Goal: Task Accomplishment & Management: Use online tool/utility

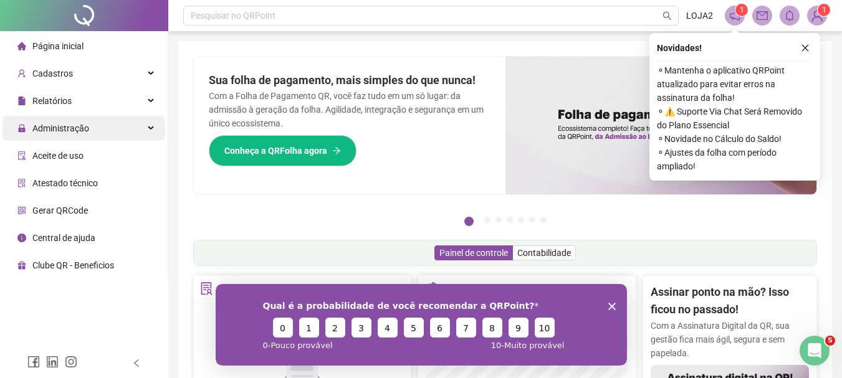
click at [65, 129] on span "Administração" at bounding box center [60, 128] width 57 height 10
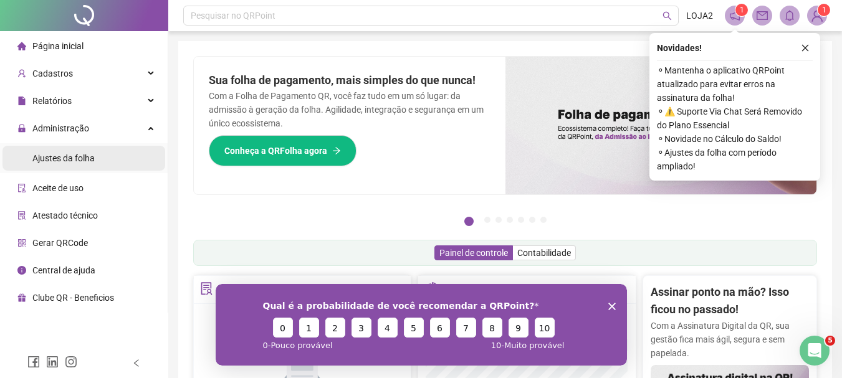
click at [92, 161] on span "Ajustes da folha" at bounding box center [63, 158] width 62 height 10
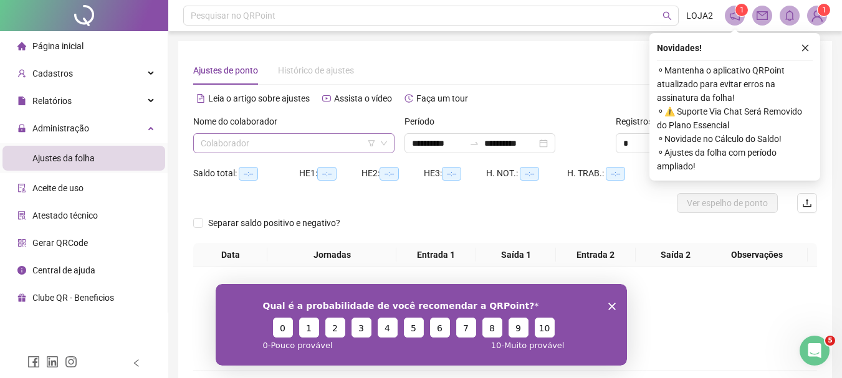
click at [233, 140] on input "search" at bounding box center [288, 143] width 175 height 19
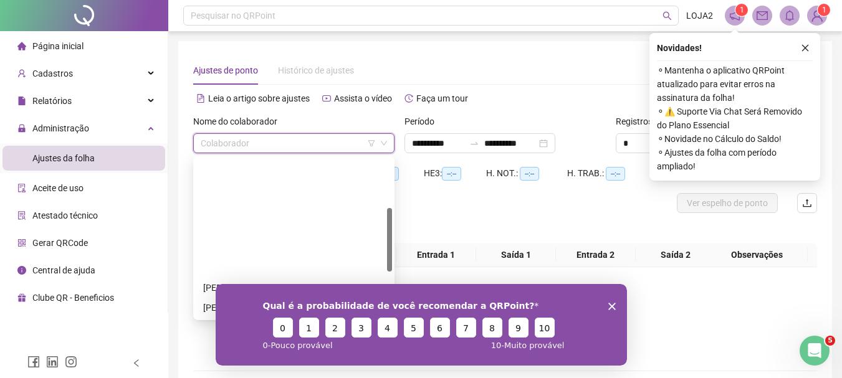
scroll to position [125, 0]
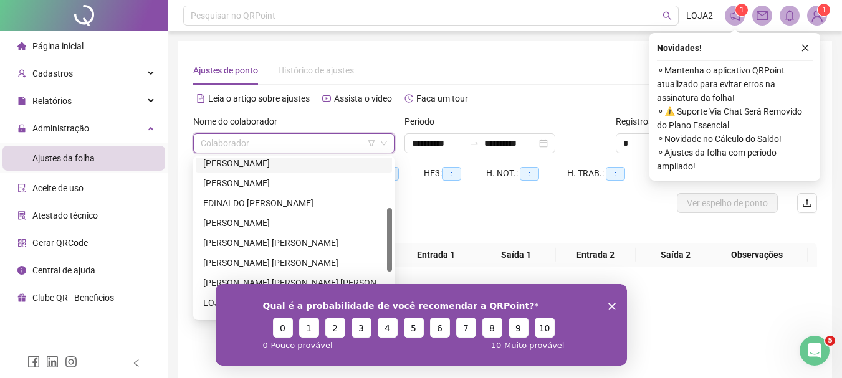
click at [251, 158] on div "129105 51038 50938 [PERSON_NAME] DA [PERSON_NAME] [PERSON_NAME] EDINALDO [PERSO…" at bounding box center [293, 238] width 201 height 165
click at [332, 167] on div "[PERSON_NAME]" at bounding box center [293, 163] width 181 height 14
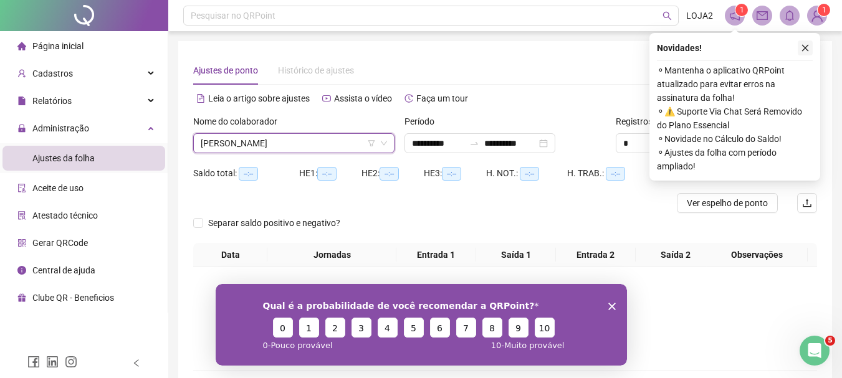
click at [807, 48] on icon "close" at bounding box center [805, 48] width 9 height 9
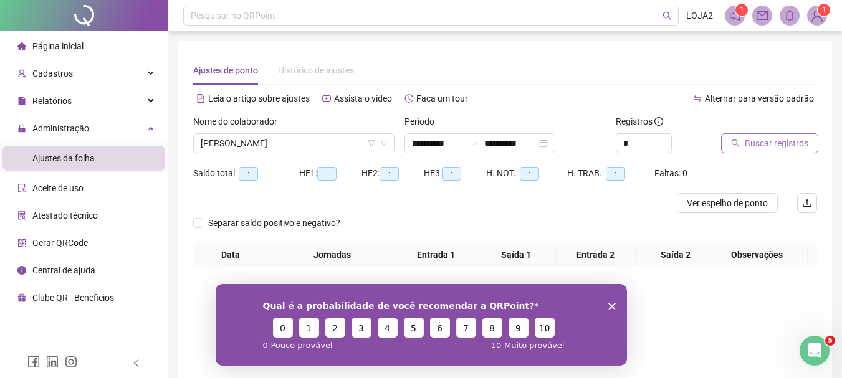
click at [761, 141] on span "Buscar registros" at bounding box center [777, 144] width 64 height 14
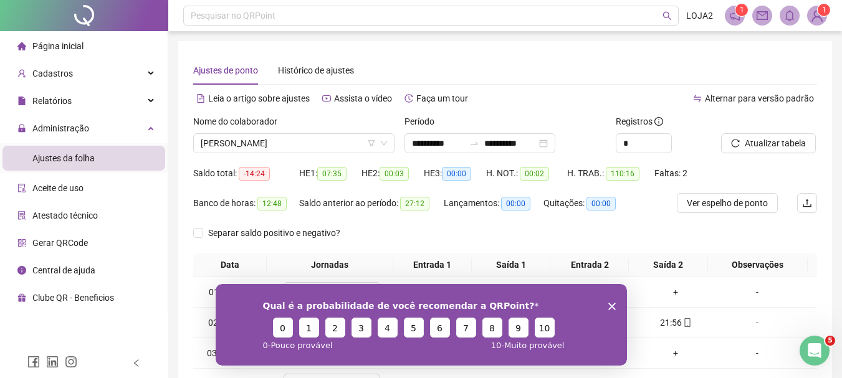
scroll to position [187, 0]
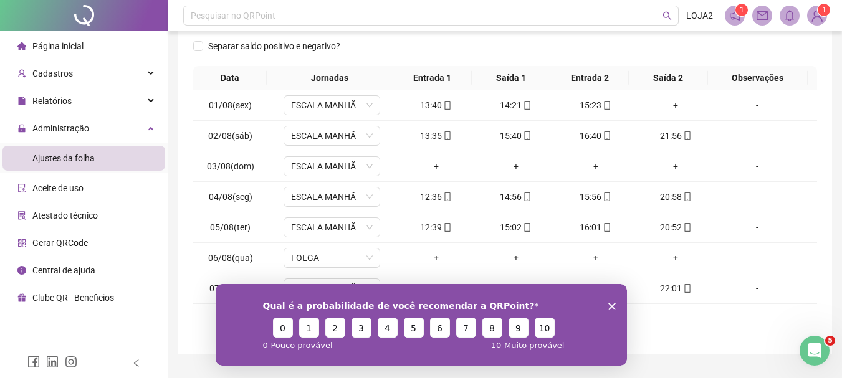
click at [612, 307] on polygon "Encerrar pesquisa" at bounding box center [611, 305] width 7 height 7
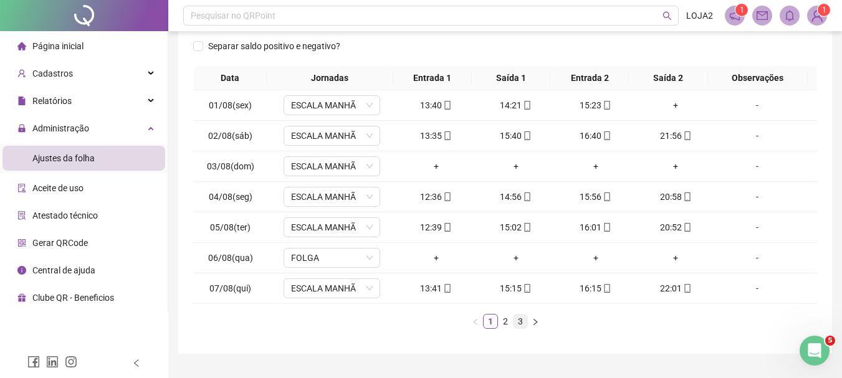
click at [522, 325] on link "3" at bounding box center [521, 322] width 14 height 14
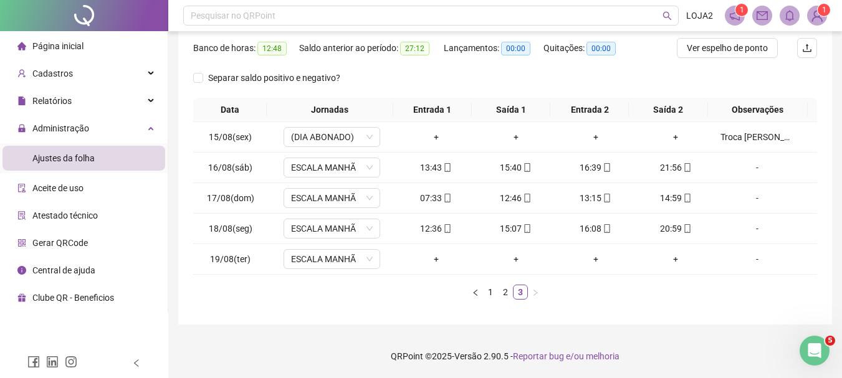
scroll to position [155, 0]
click at [312, 254] on span "ESCALA MANHÃ" at bounding box center [332, 259] width 82 height 19
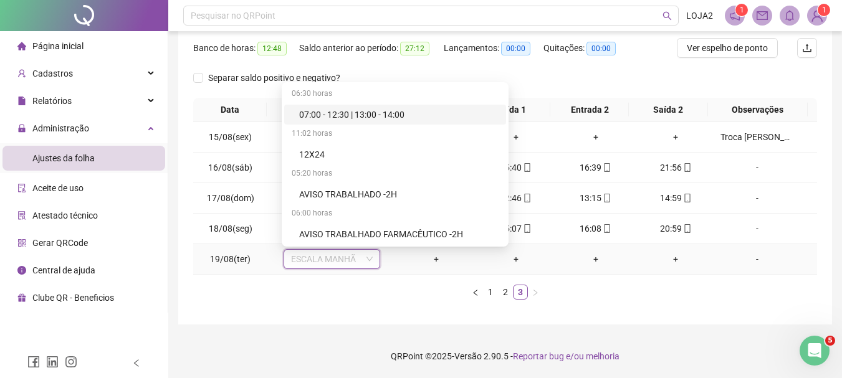
click at [312, 262] on span "ESCALA MANHÃ" at bounding box center [332, 259] width 82 height 19
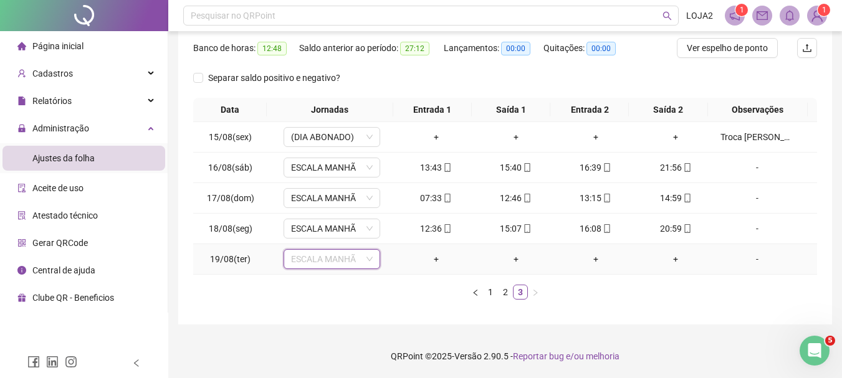
click at [312, 262] on span "ESCALA MANHÃ" at bounding box center [332, 259] width 82 height 19
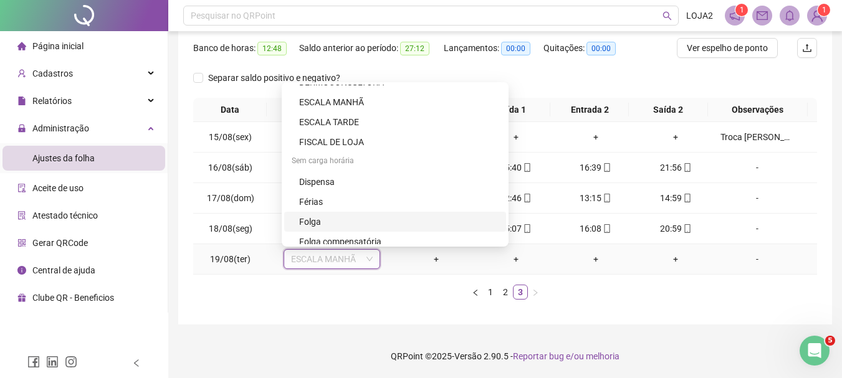
scroll to position [374, 0]
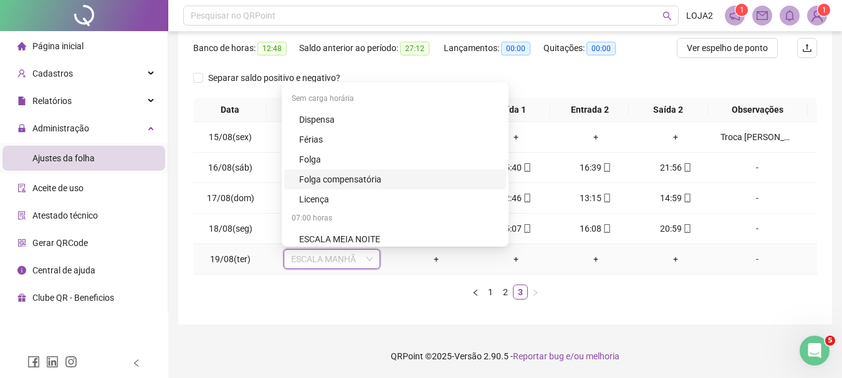
click at [340, 185] on div "Folga compensatória" at bounding box center [398, 180] width 199 height 14
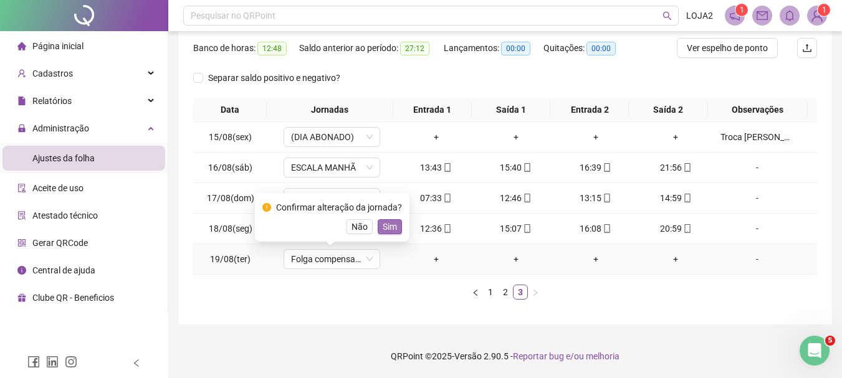
click at [389, 227] on span "Sim" at bounding box center [390, 227] width 14 height 14
